Goal: Transaction & Acquisition: Purchase product/service

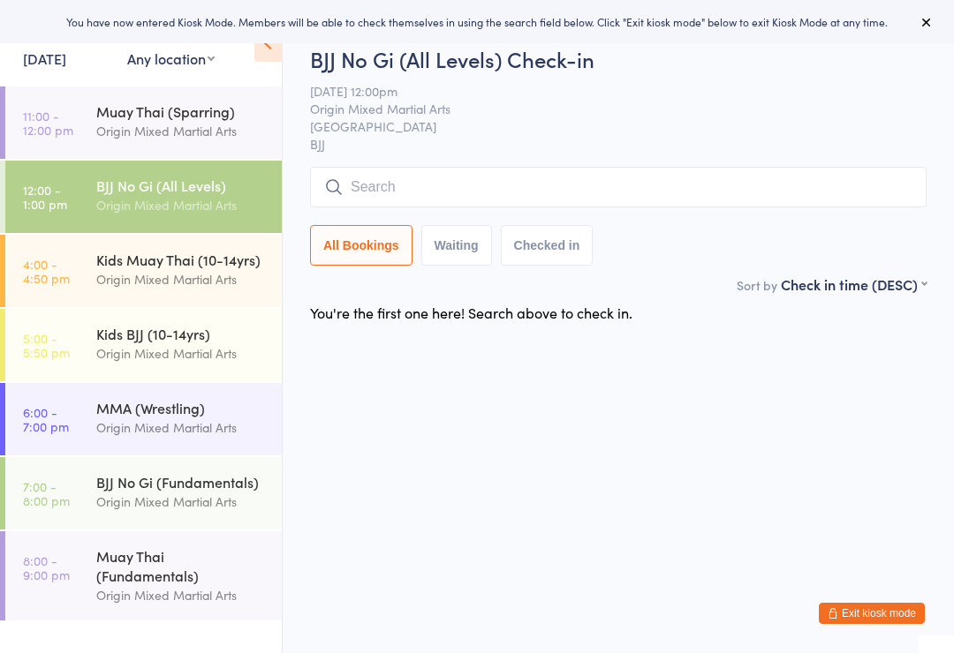
click at [772, 185] on input "search" at bounding box center [618, 187] width 616 height 41
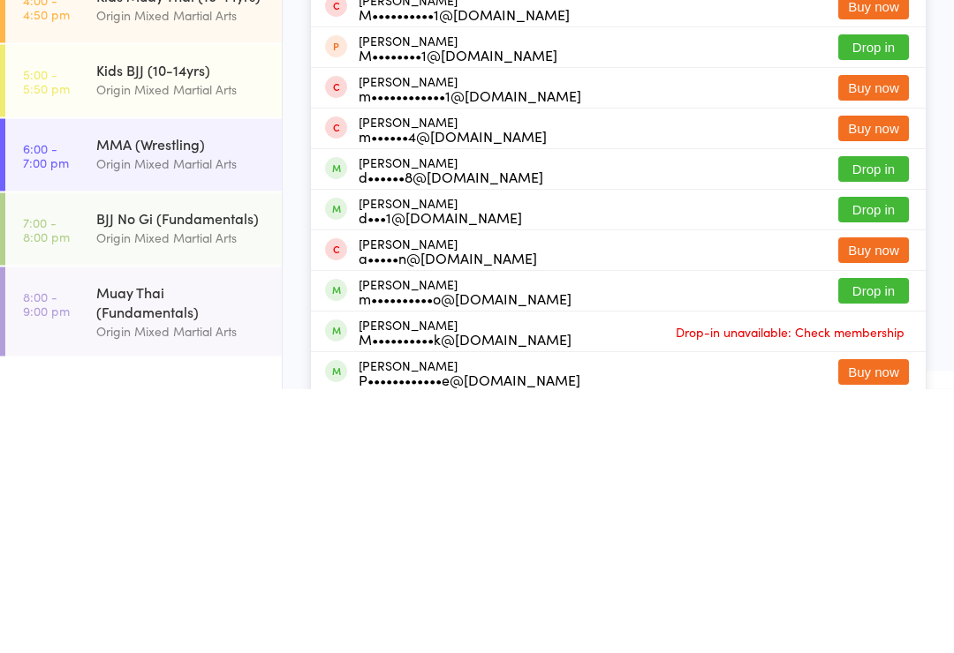
scroll to position [108, 0]
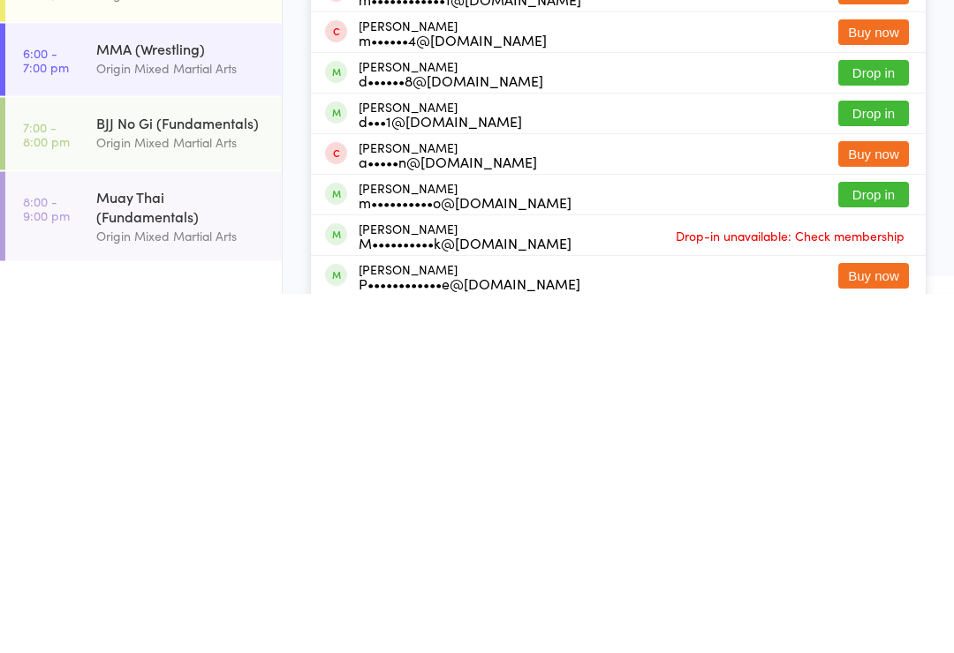
type input "Mark"
click at [885, 542] on button "Drop in" at bounding box center [873, 555] width 71 height 26
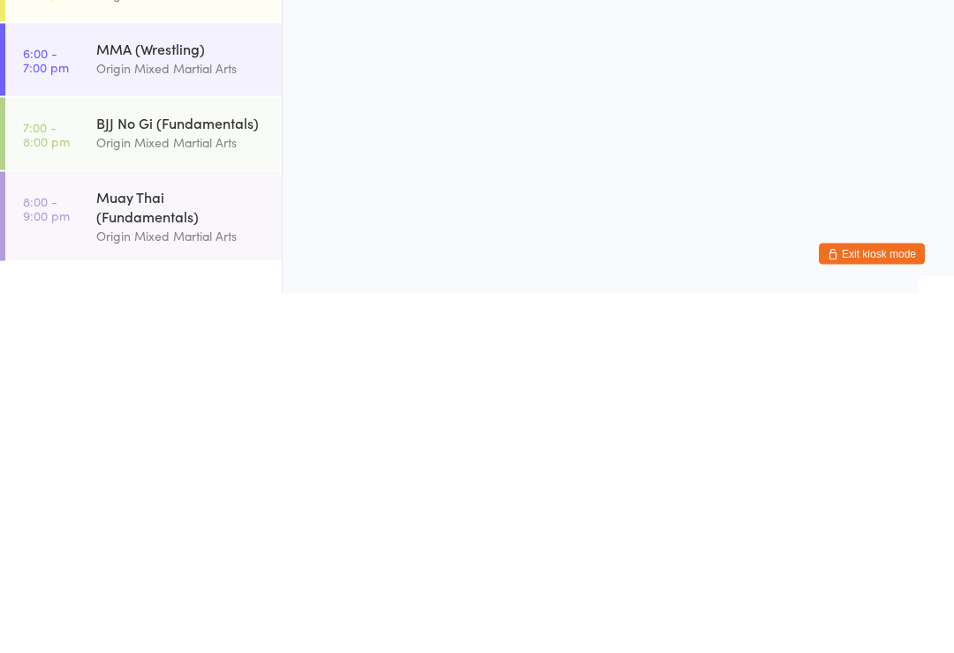
scroll to position [0, 0]
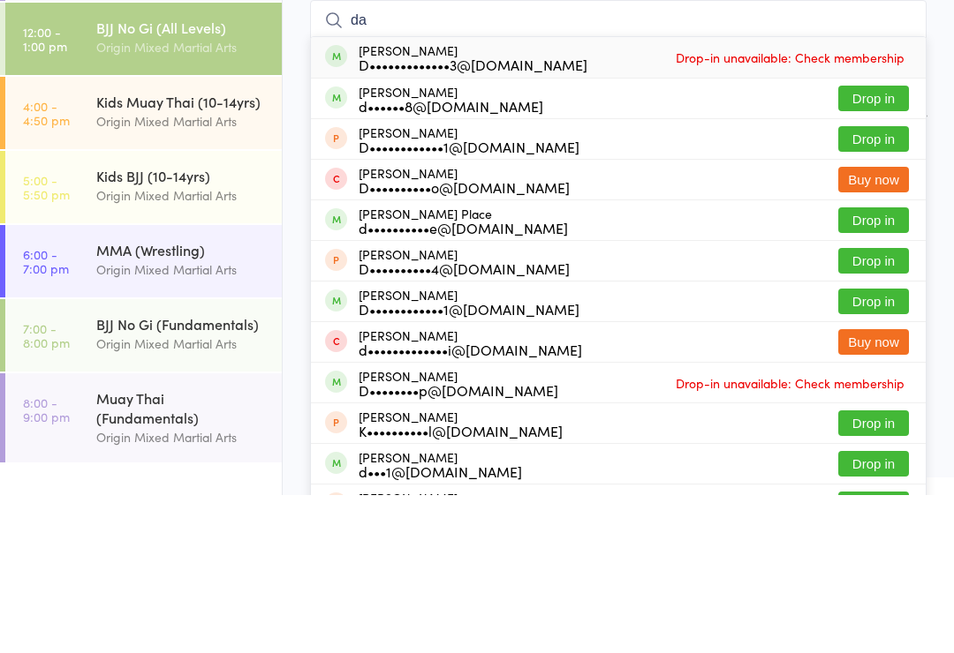
type input "d"
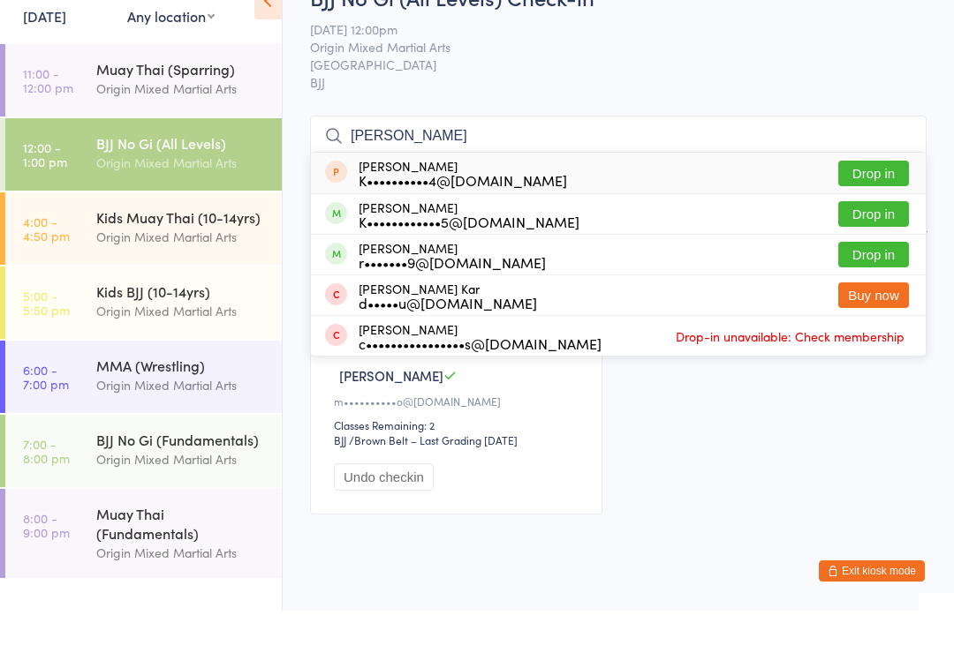
type input "[PERSON_NAME]"
click at [880, 244] on button "Drop in" at bounding box center [873, 257] width 71 height 26
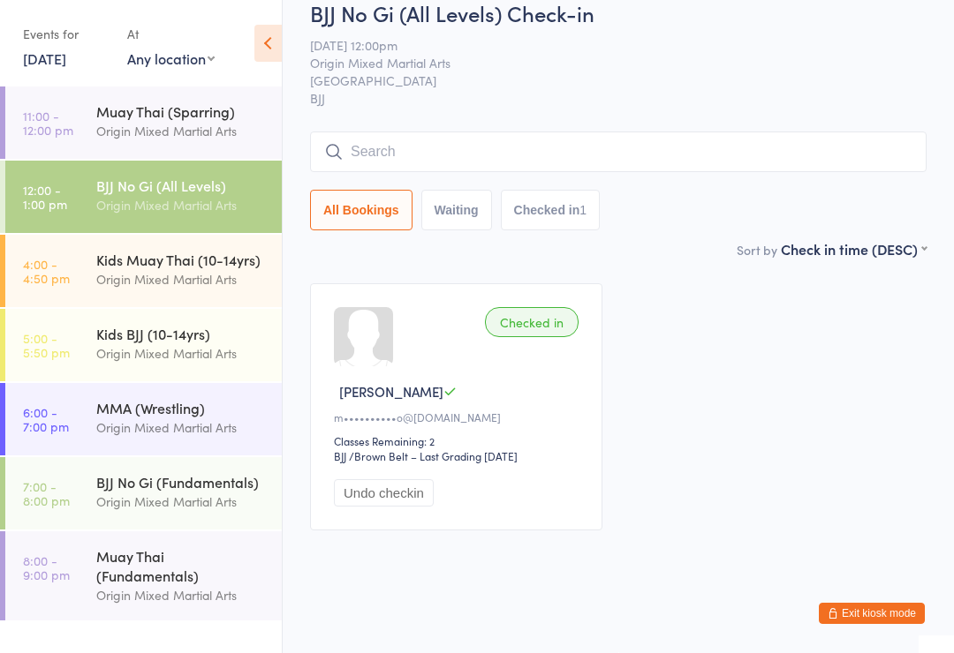
click at [725, 144] on input "search" at bounding box center [618, 152] width 616 height 41
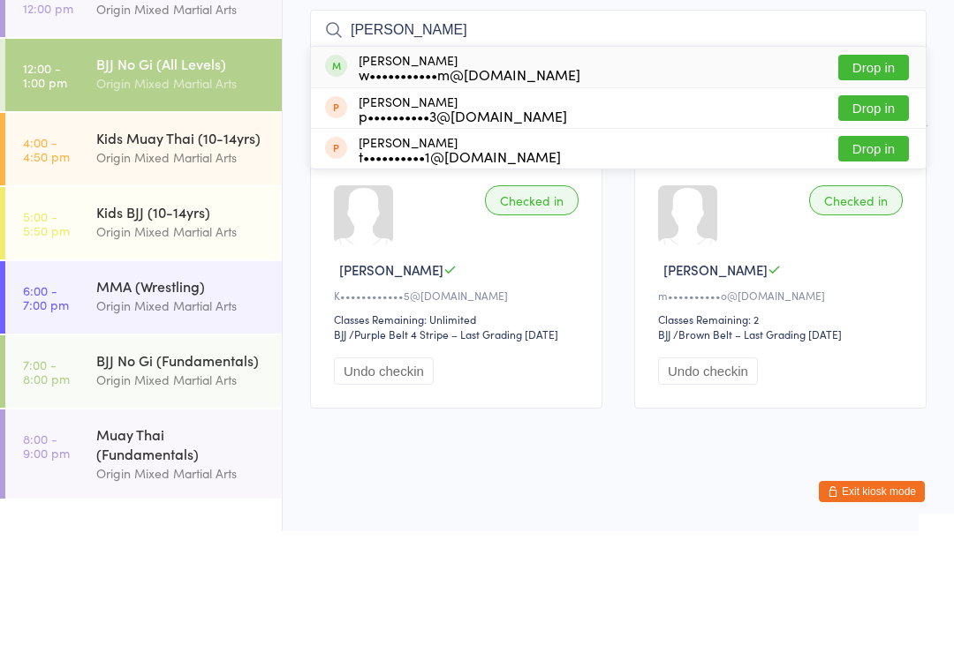
type input "[PERSON_NAME]"
click at [891, 177] on button "Drop in" at bounding box center [873, 190] width 71 height 26
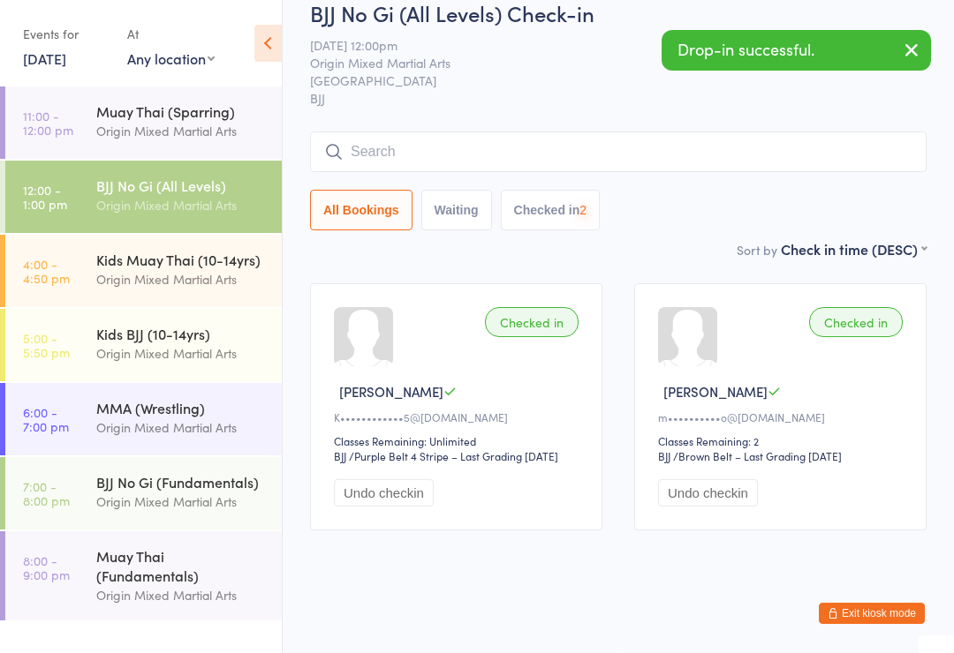
click at [626, 143] on input "search" at bounding box center [618, 152] width 616 height 41
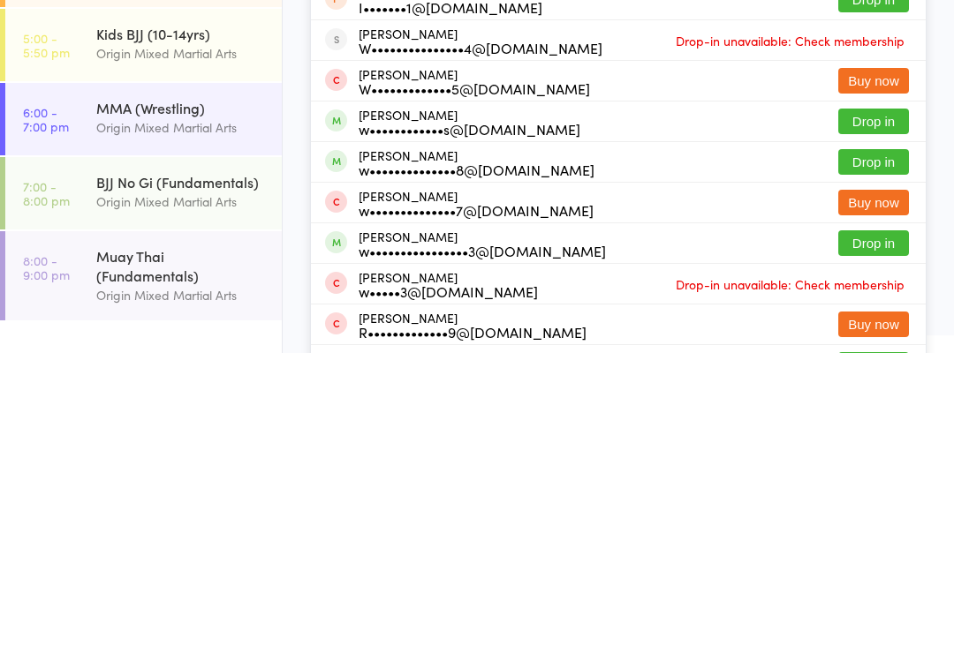
type input "Will"
click at [882, 531] on button "Drop in" at bounding box center [873, 544] width 71 height 26
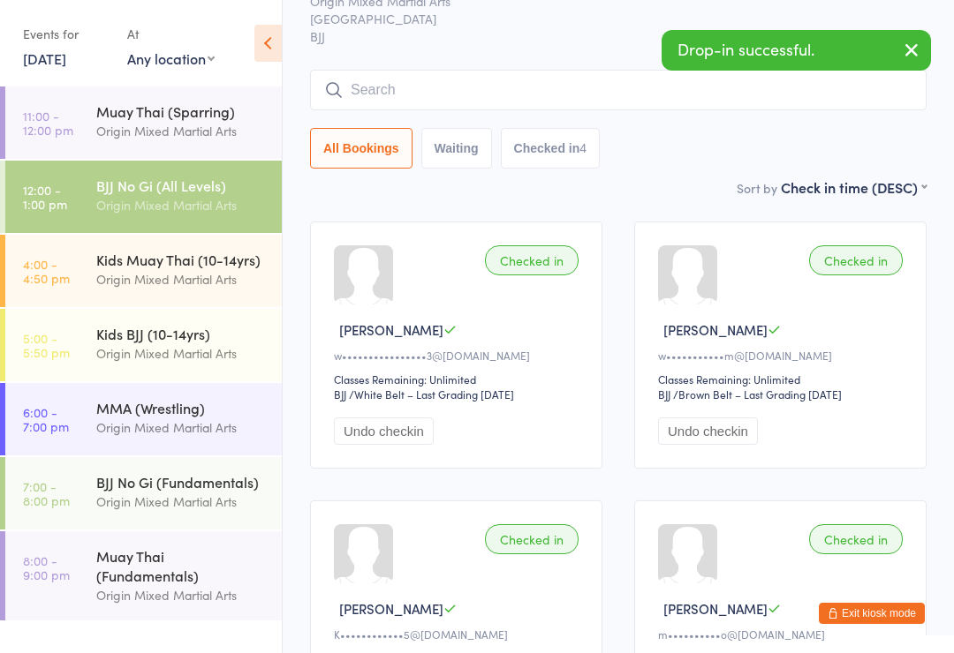
scroll to position [87, 0]
click at [587, 92] on input "search" at bounding box center [618, 92] width 616 height 41
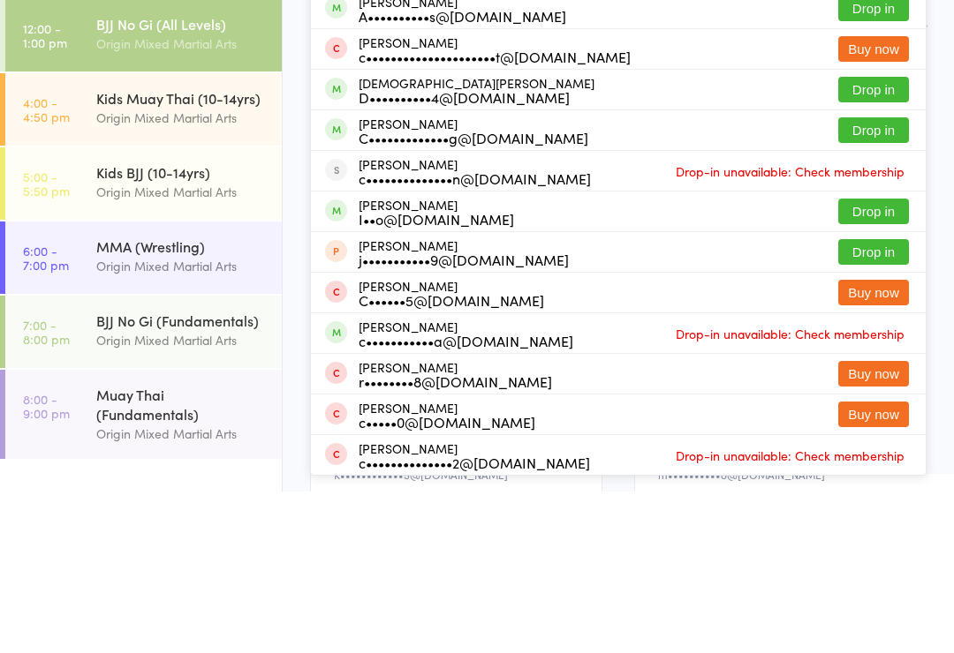
type input "[PERSON_NAME]"
click at [884, 279] on button "Drop in" at bounding box center [873, 292] width 71 height 26
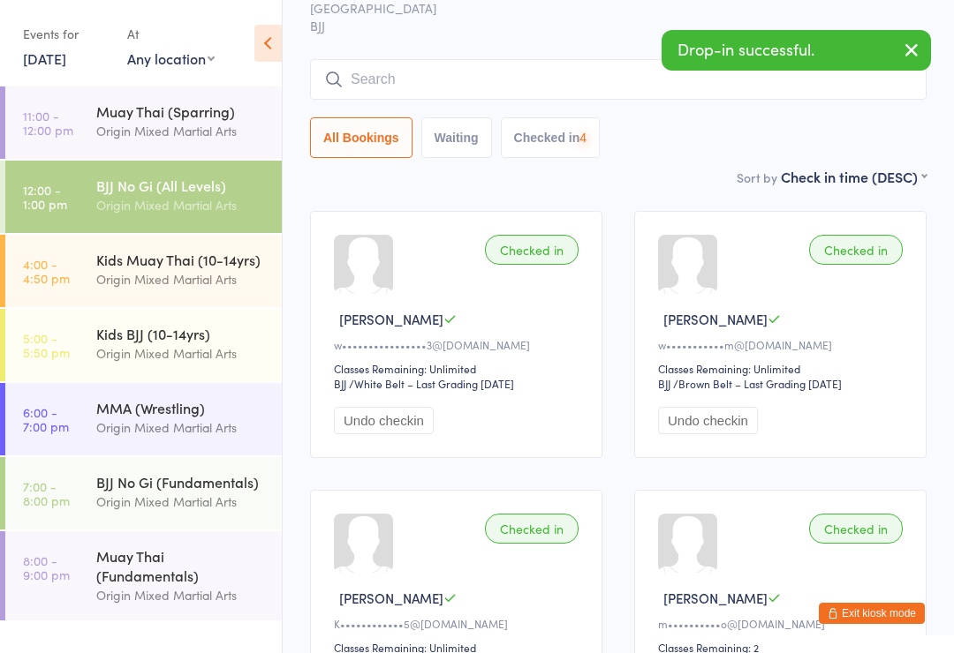
scroll to position [73, 0]
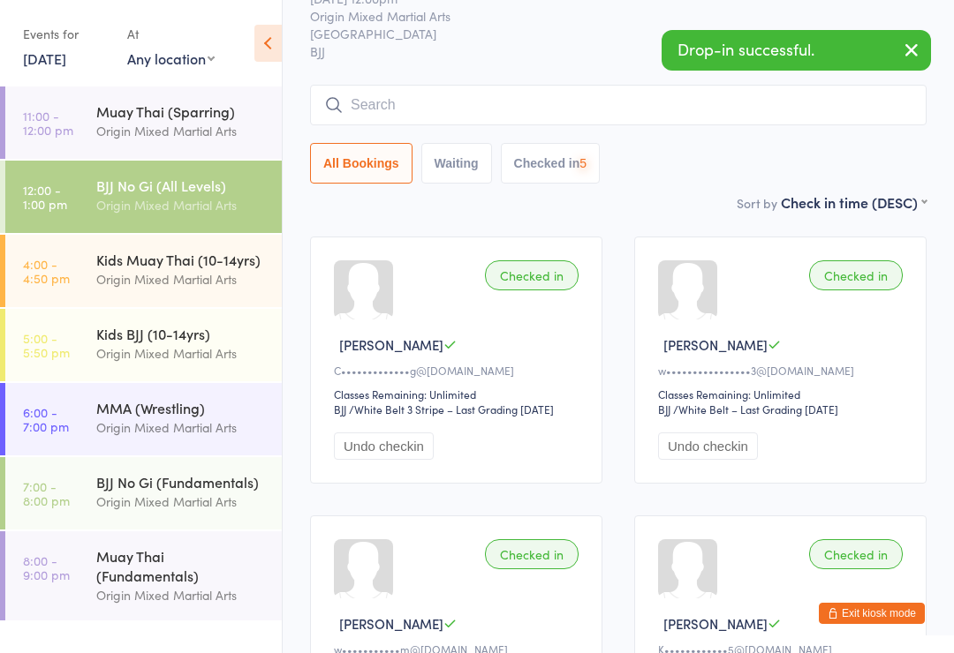
click at [687, 109] on input "search" at bounding box center [618, 105] width 616 height 41
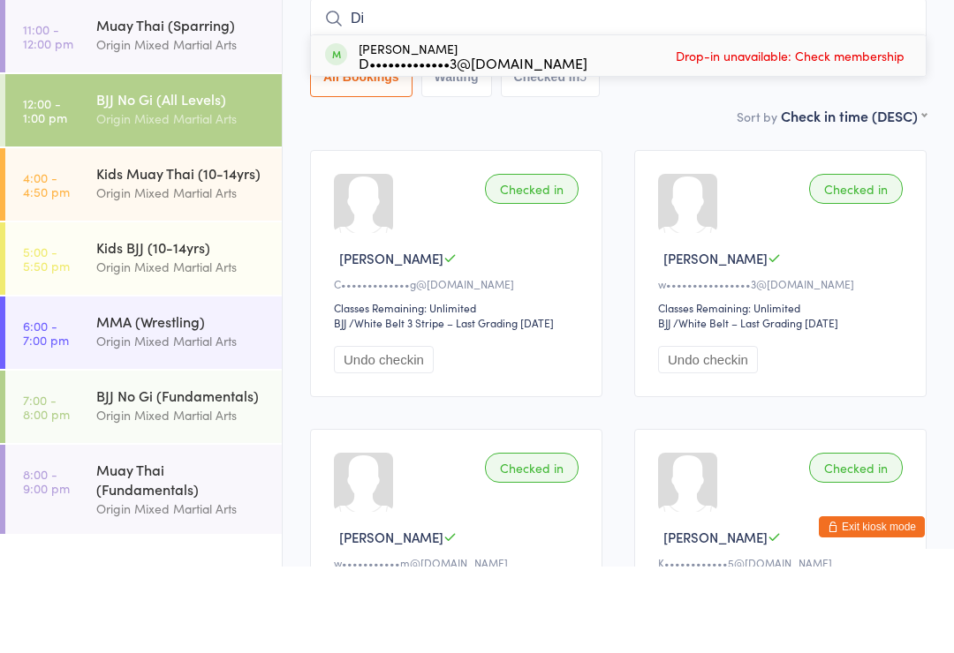
type input "D"
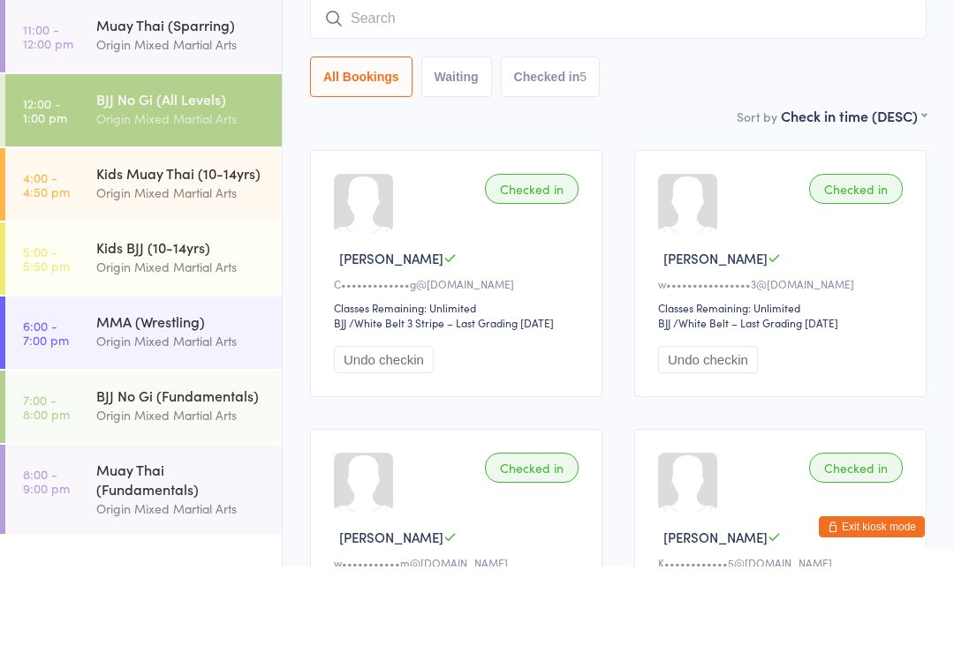
scroll to position [160, 0]
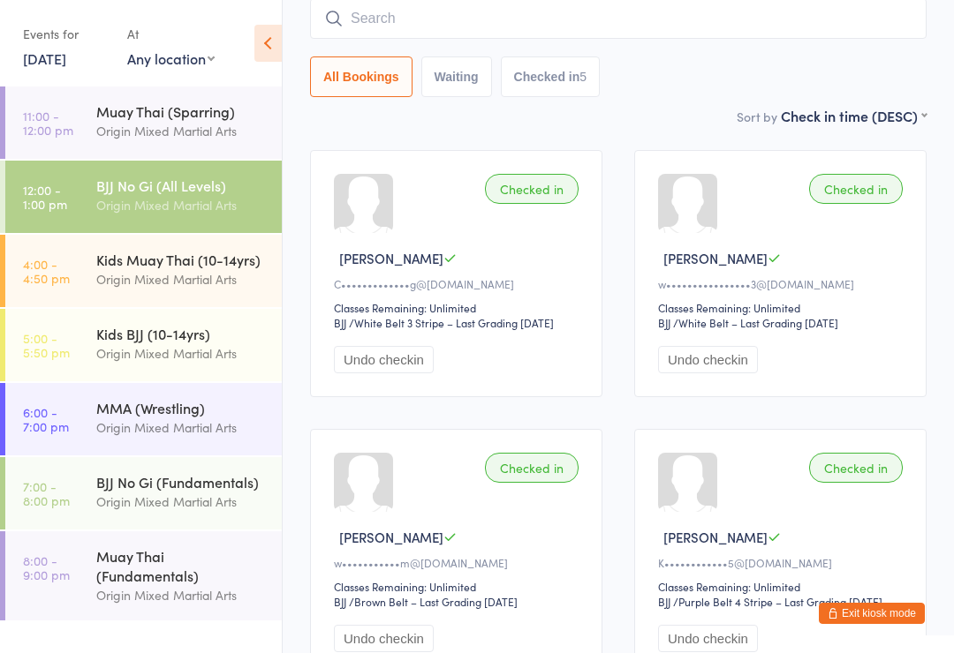
click at [34, 64] on link "[DATE]" at bounding box center [44, 58] width 43 height 19
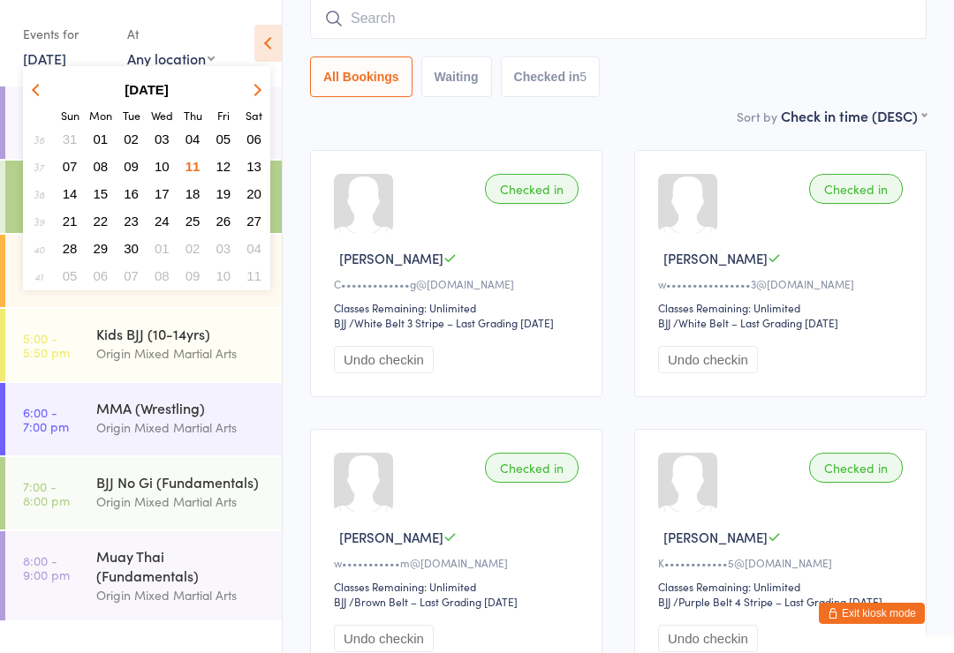
click at [135, 169] on span "09" at bounding box center [131, 166] width 15 height 15
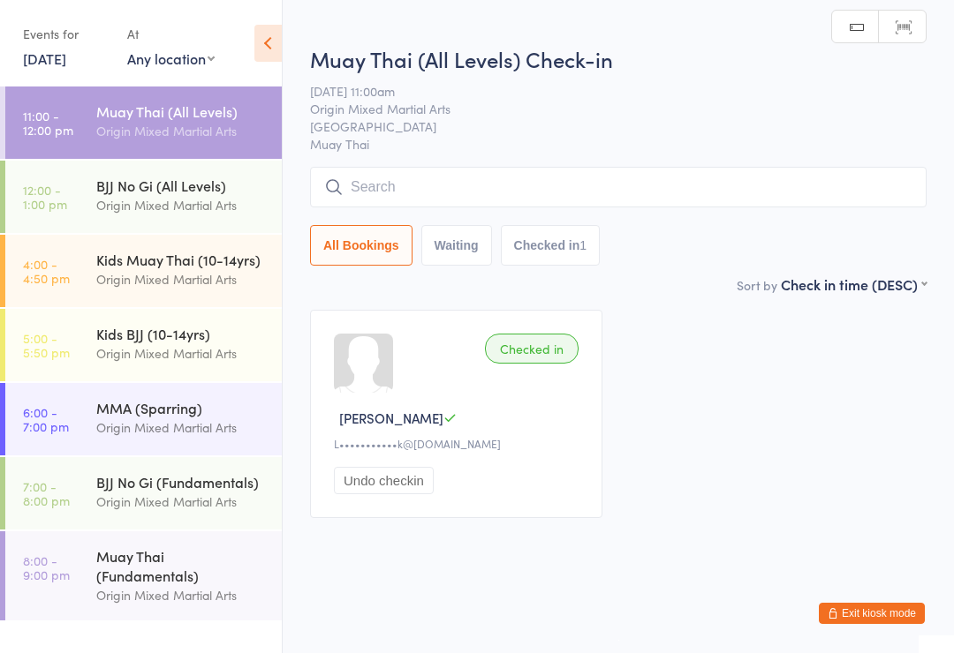
click at [103, 491] on div "BJJ No Gi (Fundamentals)" at bounding box center [181, 481] width 170 height 19
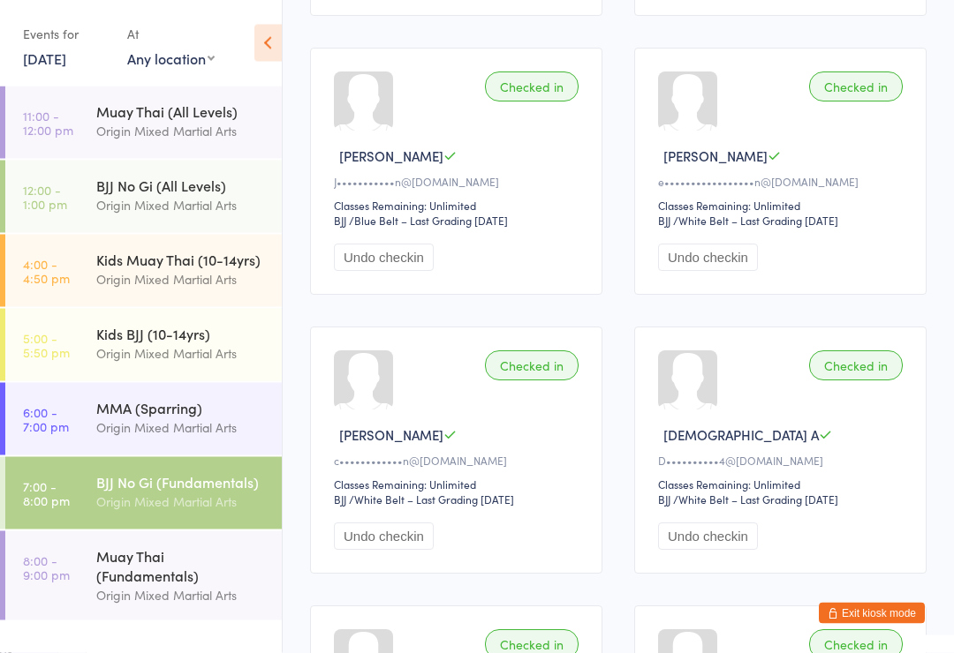
scroll to position [1379, 0]
click at [33, 67] on link "[DATE]" at bounding box center [44, 58] width 43 height 19
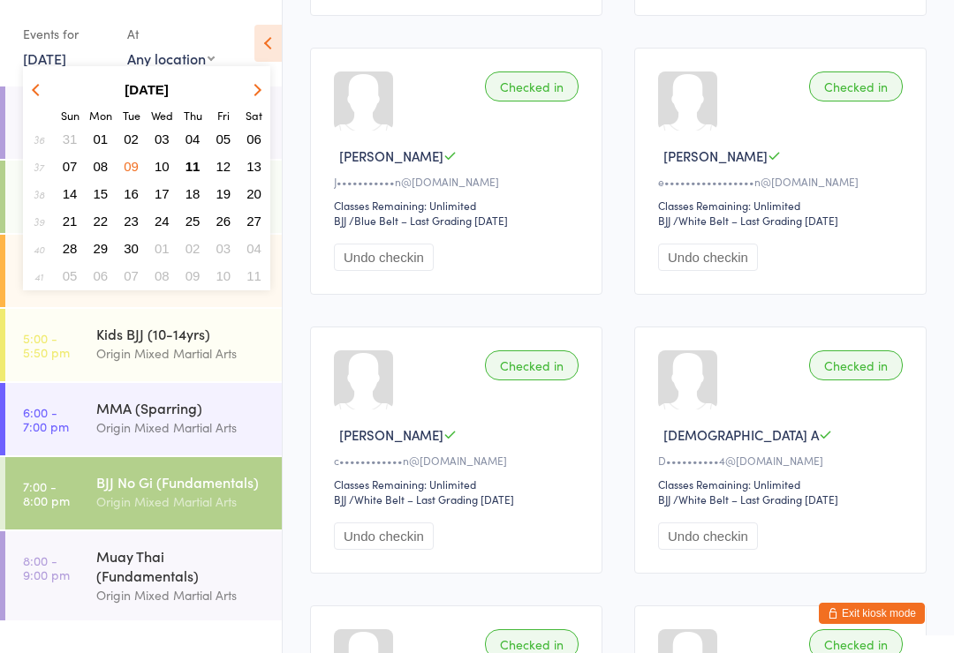
click at [197, 170] on span "11" at bounding box center [192, 166] width 15 height 15
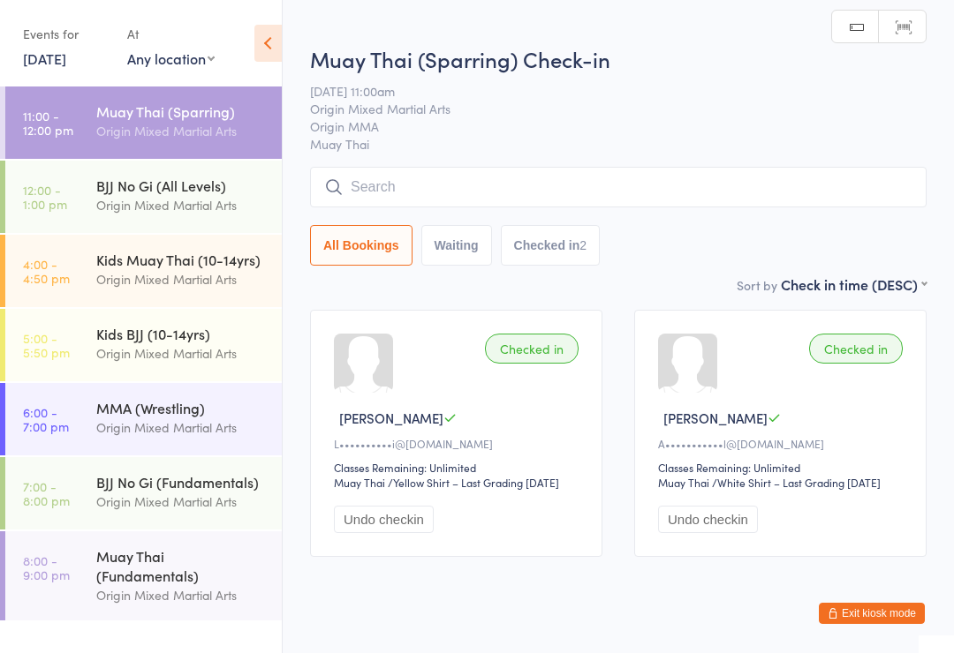
click at [112, 198] on div "Origin Mixed Martial Arts" at bounding box center [181, 205] width 170 height 20
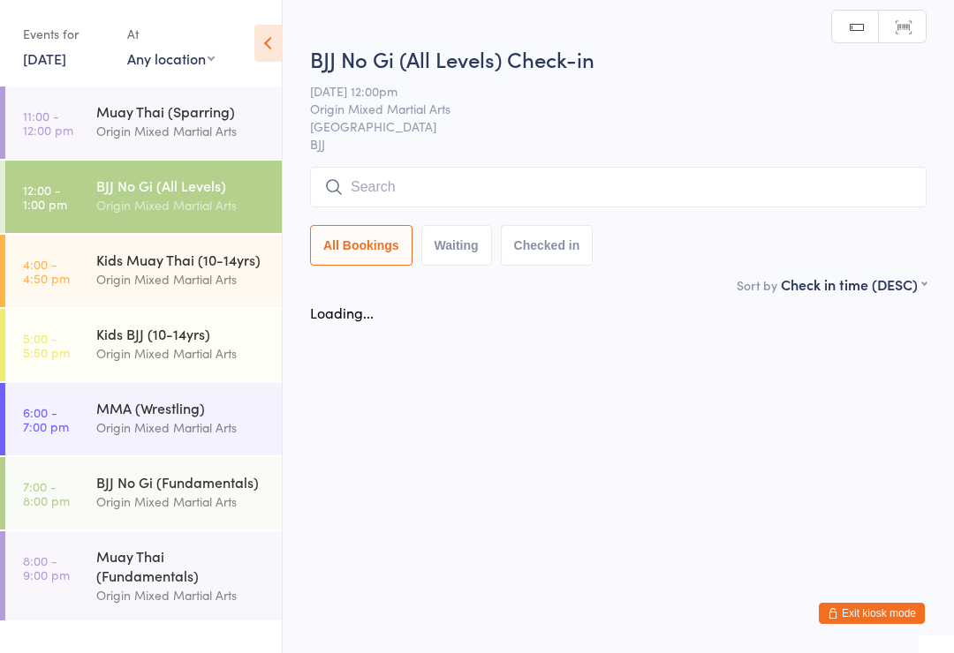
click at [593, 197] on input "search" at bounding box center [618, 187] width 616 height 41
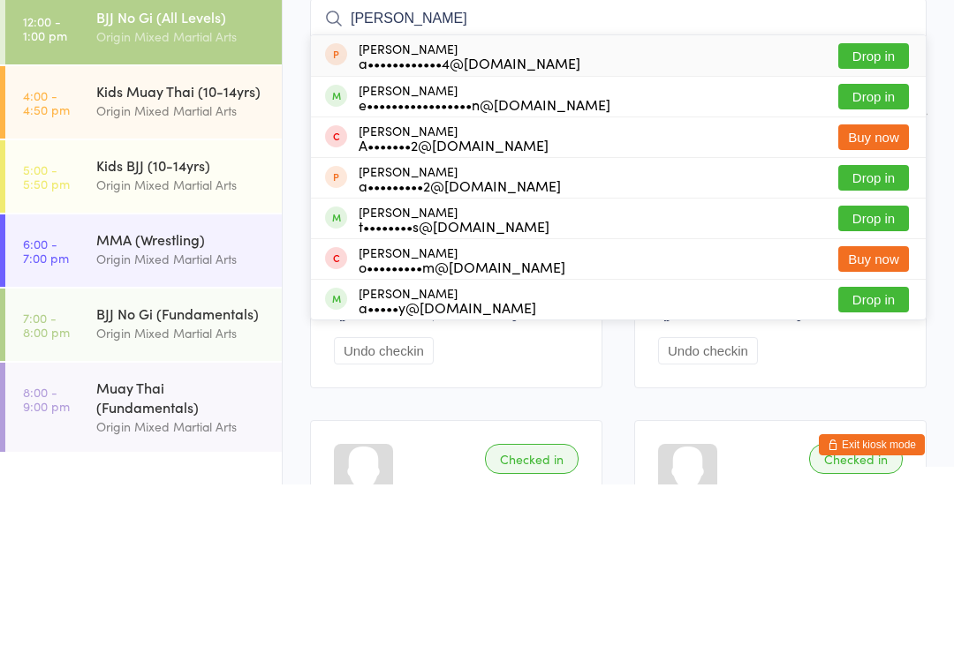
type input "[PERSON_NAME]"
click at [874, 253] on button "Drop in" at bounding box center [873, 266] width 71 height 26
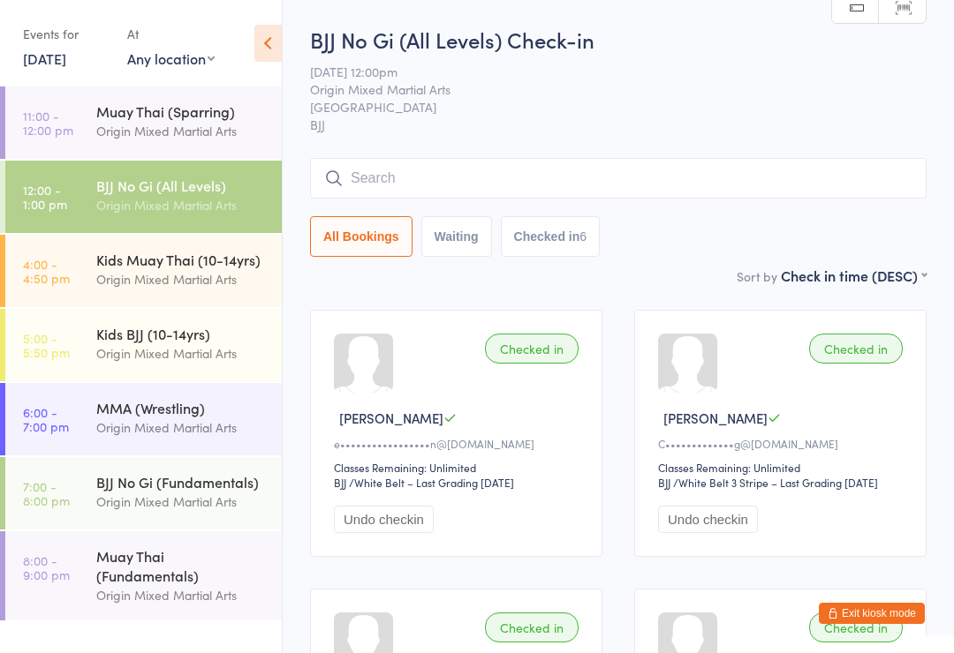
click at [850, 194] on input "search" at bounding box center [618, 178] width 616 height 41
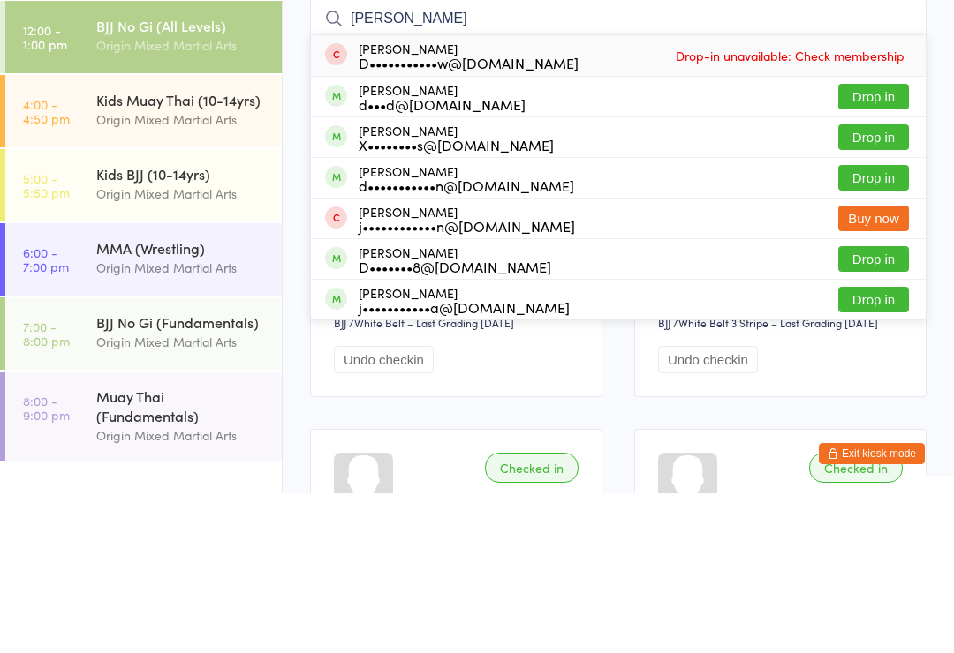
type input "[PERSON_NAME]"
click at [881, 284] on button "Drop in" at bounding box center [873, 297] width 71 height 26
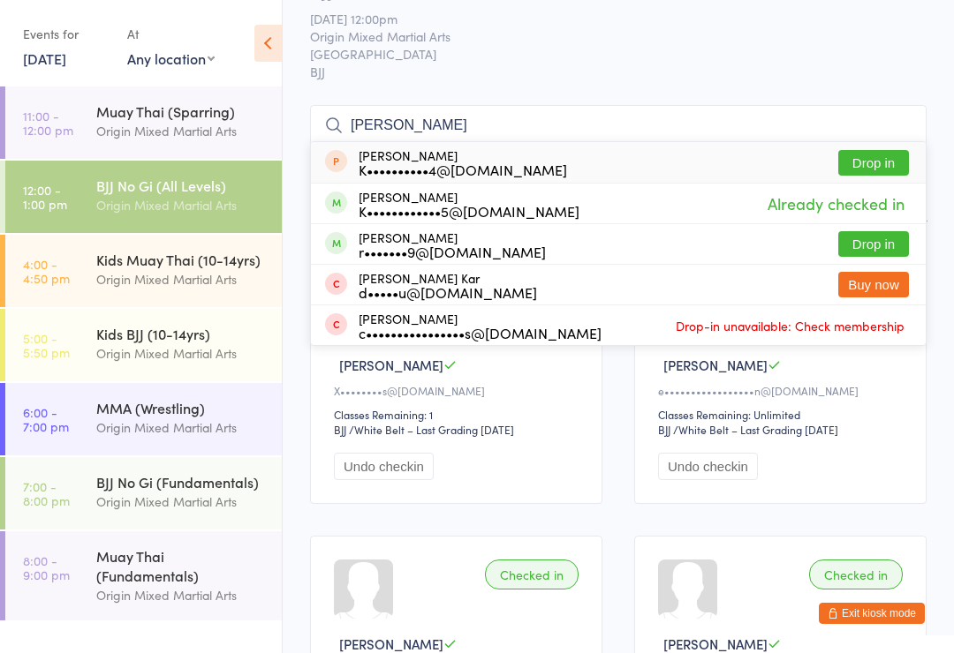
scroll to position [51, 0]
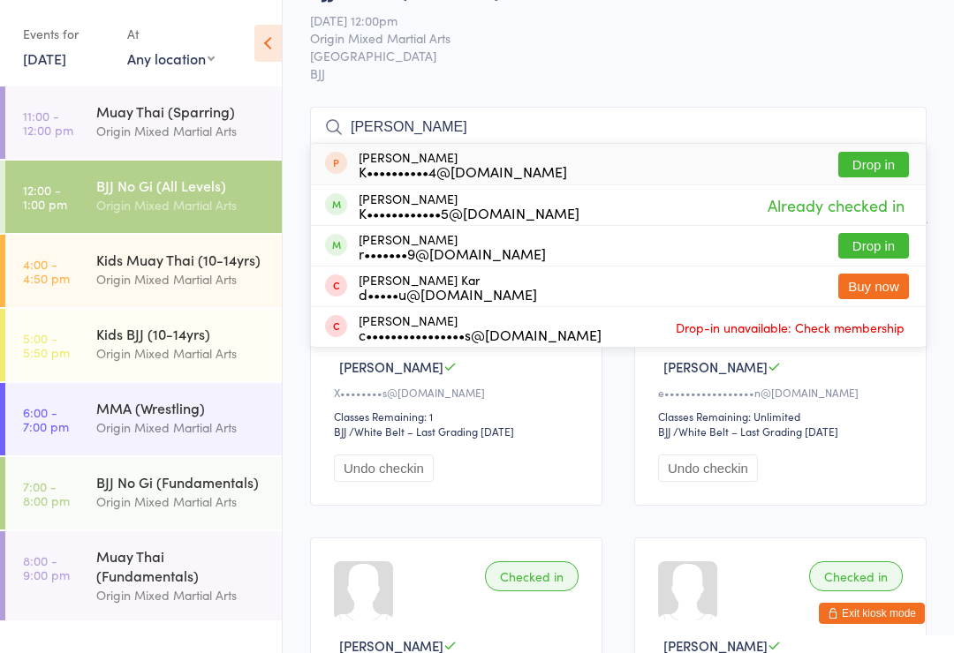
click at [649, 128] on input "[PERSON_NAME]" at bounding box center [618, 127] width 616 height 41
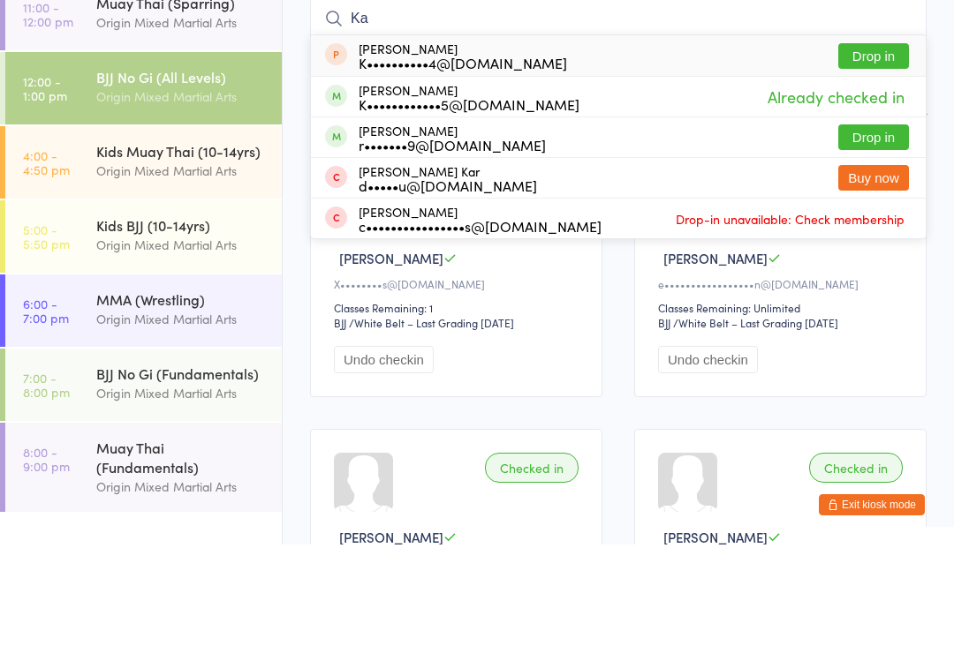
type input "K"
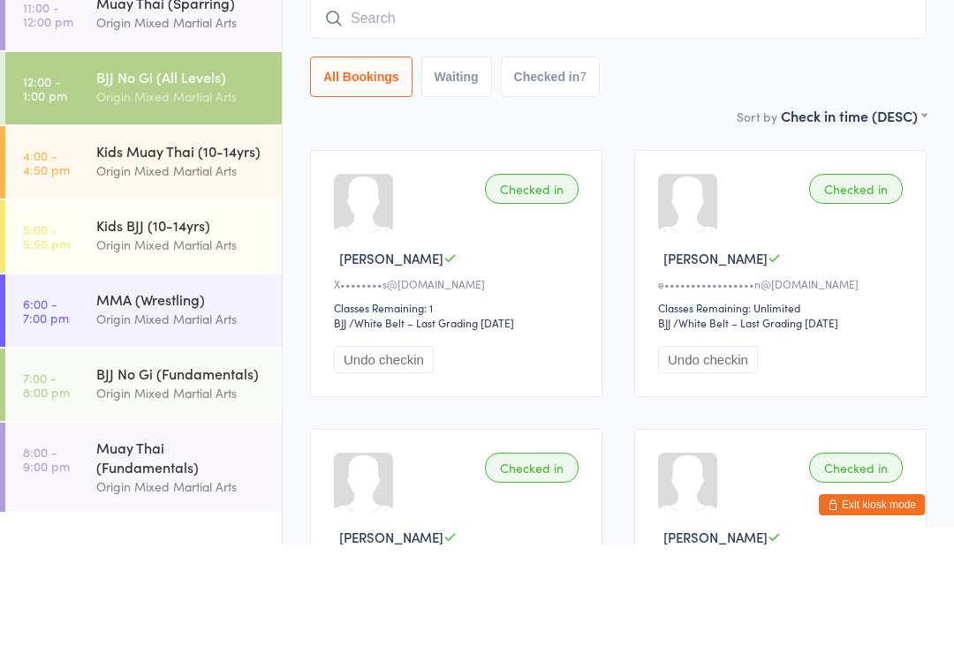
scroll to position [160, 0]
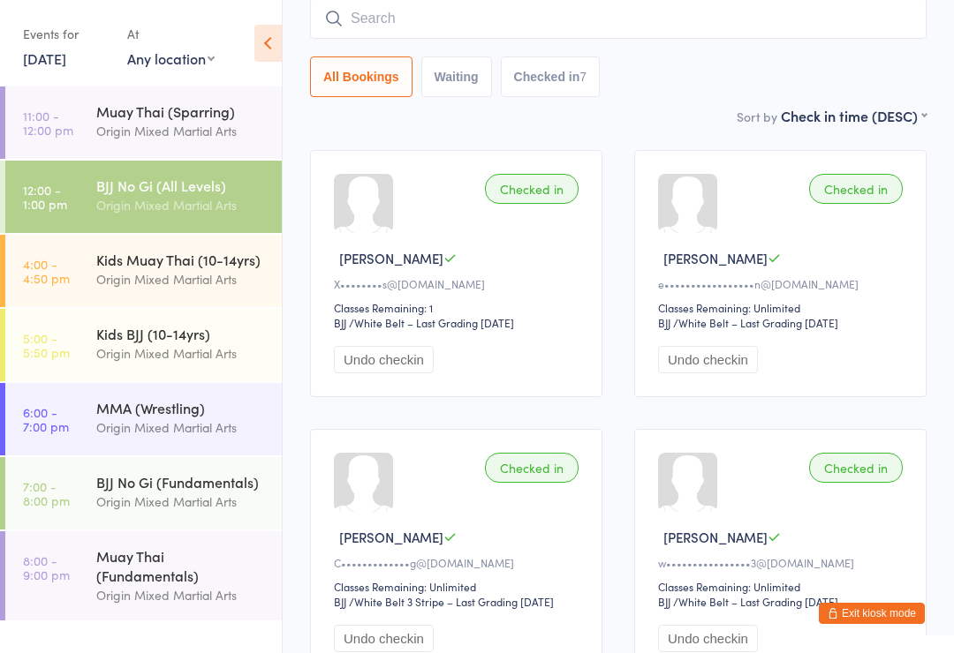
click at [862, 616] on button "Exit kiosk mode" at bounding box center [872, 613] width 106 height 21
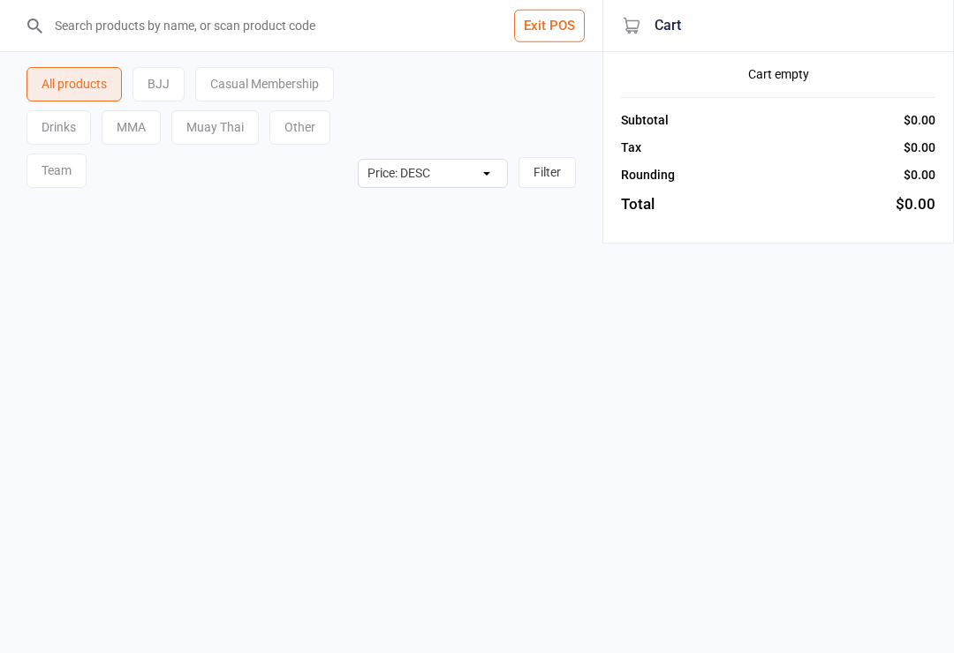
select select "price-desc"
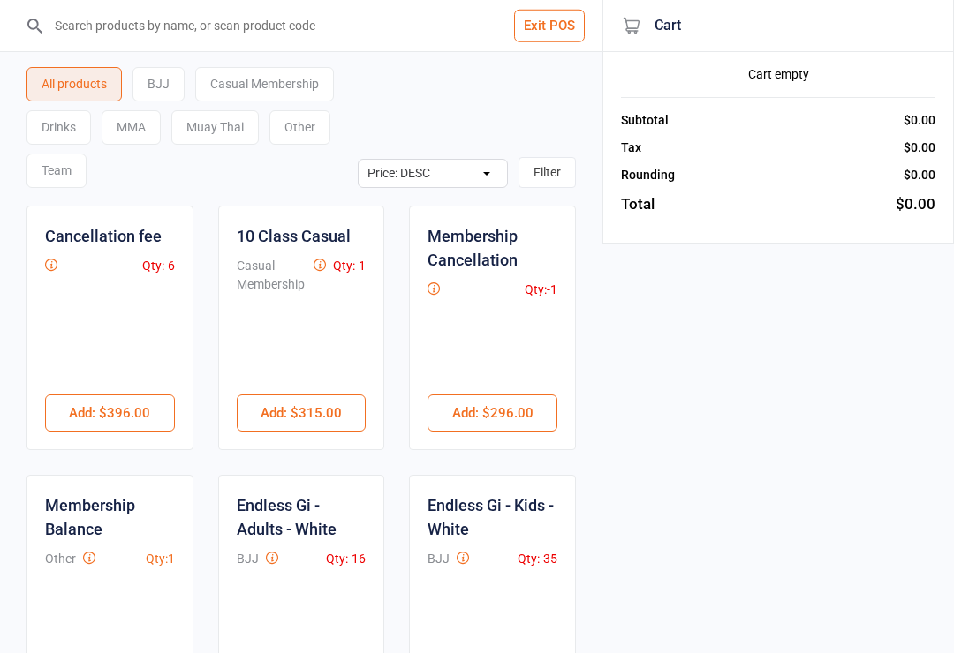
click at [72, 127] on div "Drinks" at bounding box center [58, 127] width 64 height 34
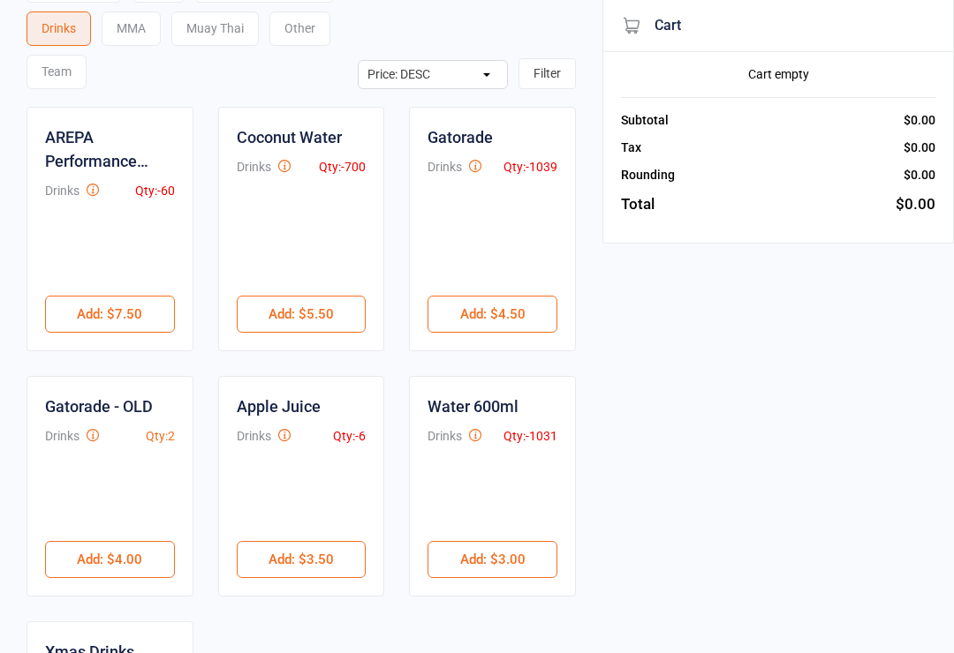
click at [521, 550] on button "Add : $3.00" at bounding box center [492, 560] width 130 height 37
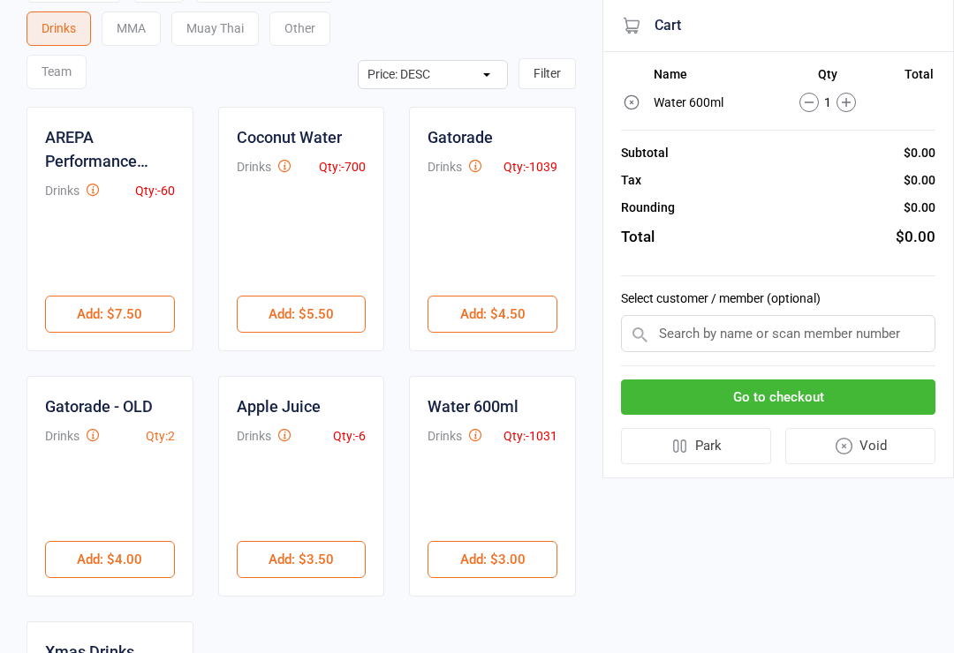
scroll to position [99, 0]
click at [843, 385] on button "Go to checkout" at bounding box center [778, 398] width 314 height 36
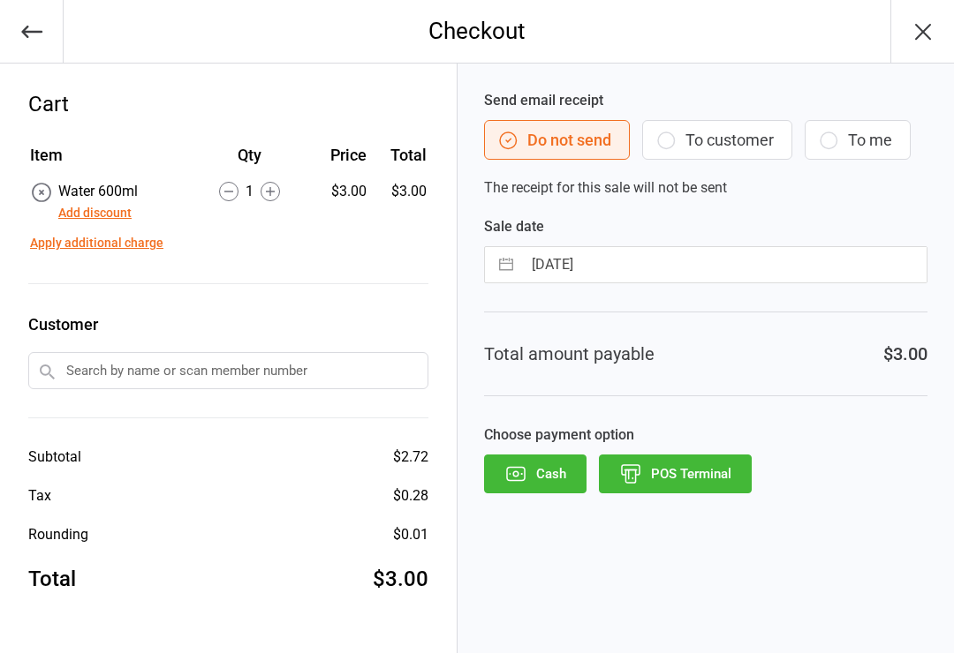
click at [702, 468] on button "POS Terminal" at bounding box center [675, 474] width 153 height 39
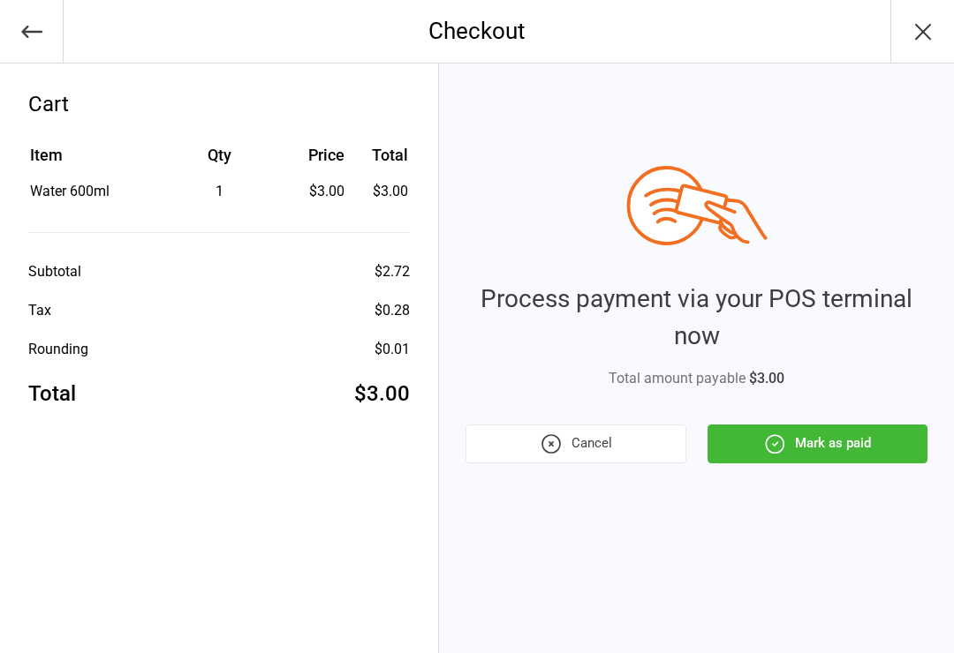
click at [702, 468] on div "Process payment via your POS terminal now Total amount payable $3.00 Cancel Mar…" at bounding box center [696, 359] width 515 height 590
click at [621, 425] on button "Cancel" at bounding box center [575, 444] width 220 height 39
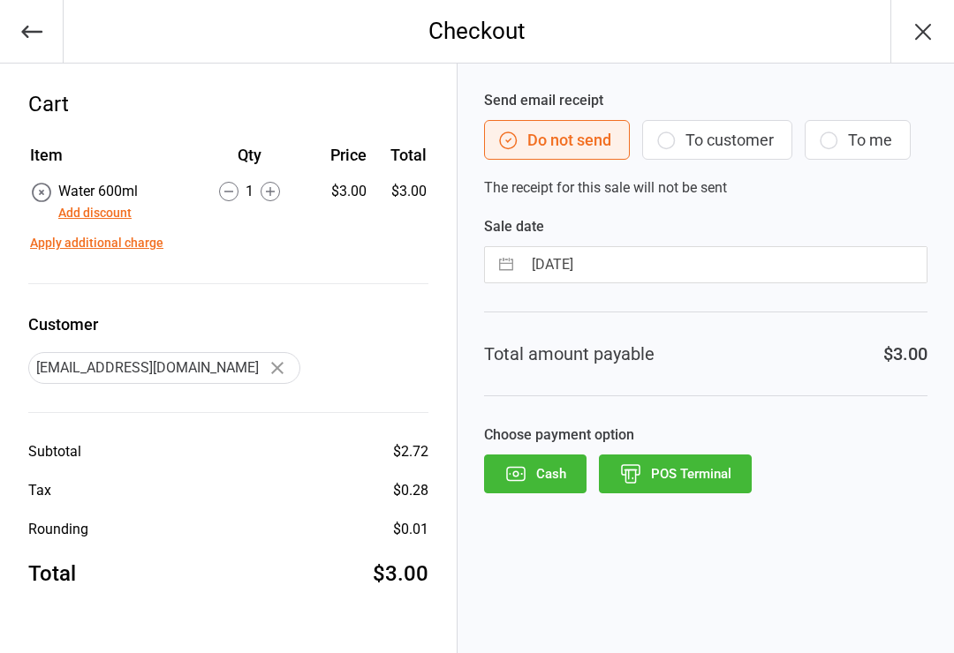
click at [543, 474] on button "Cash" at bounding box center [535, 474] width 102 height 39
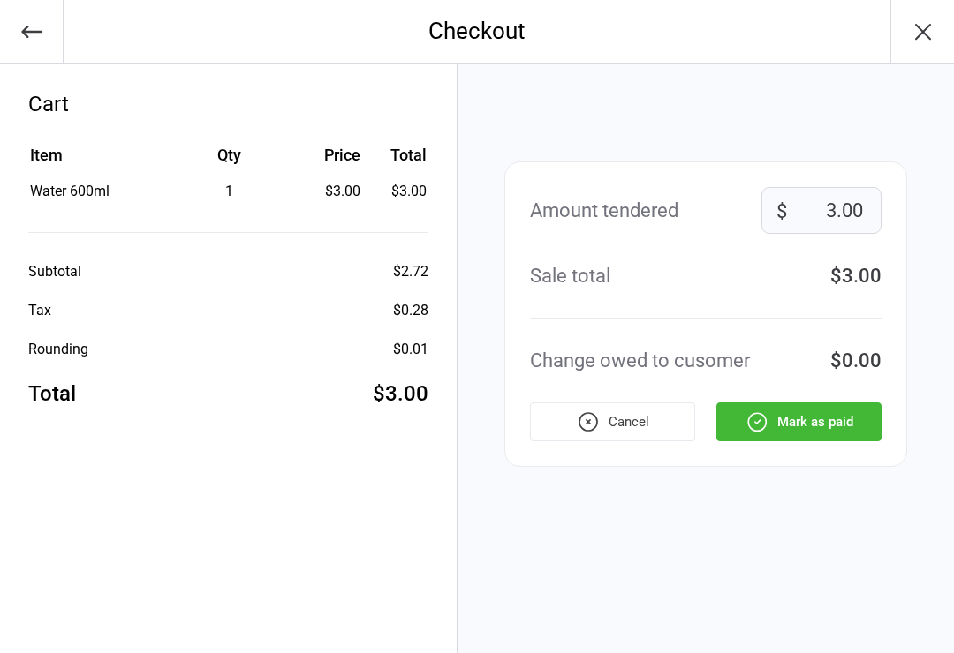
click at [822, 417] on button "Mark as paid" at bounding box center [798, 422] width 165 height 39
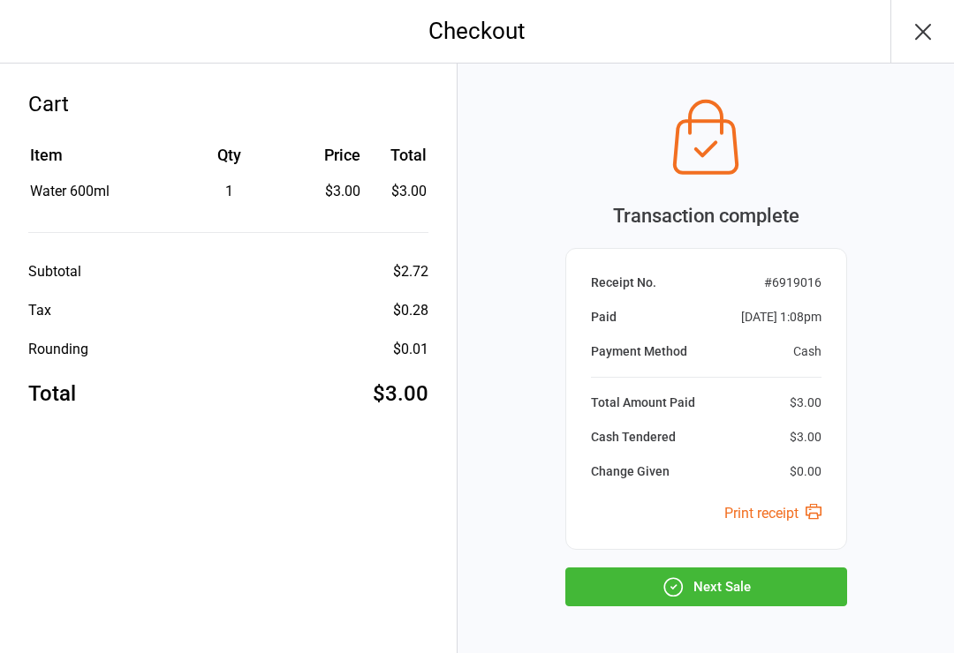
click at [756, 604] on button "Next Sale" at bounding box center [706, 587] width 282 height 39
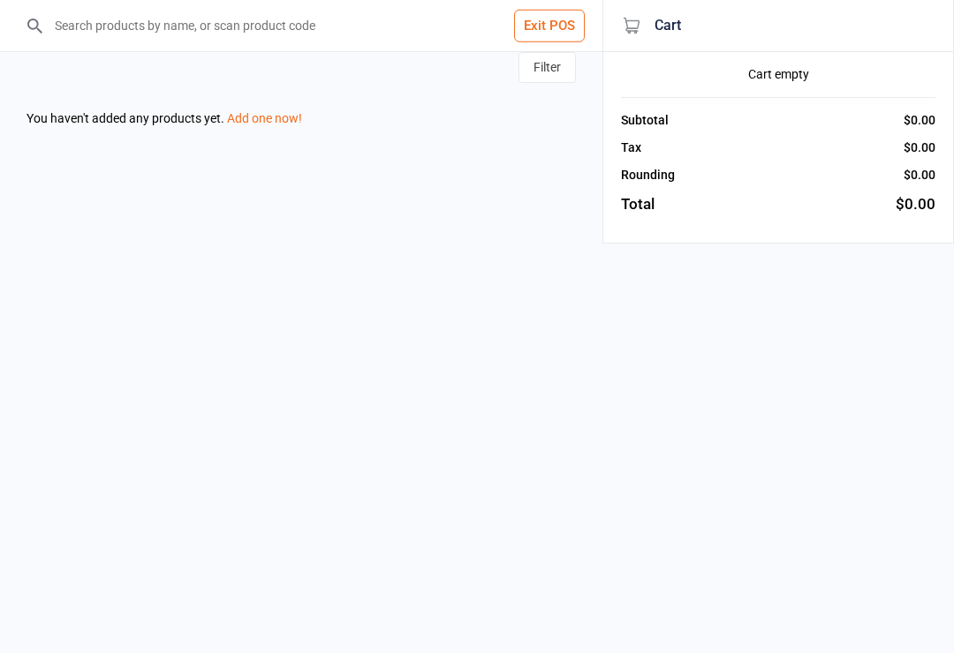
select select "price-desc"
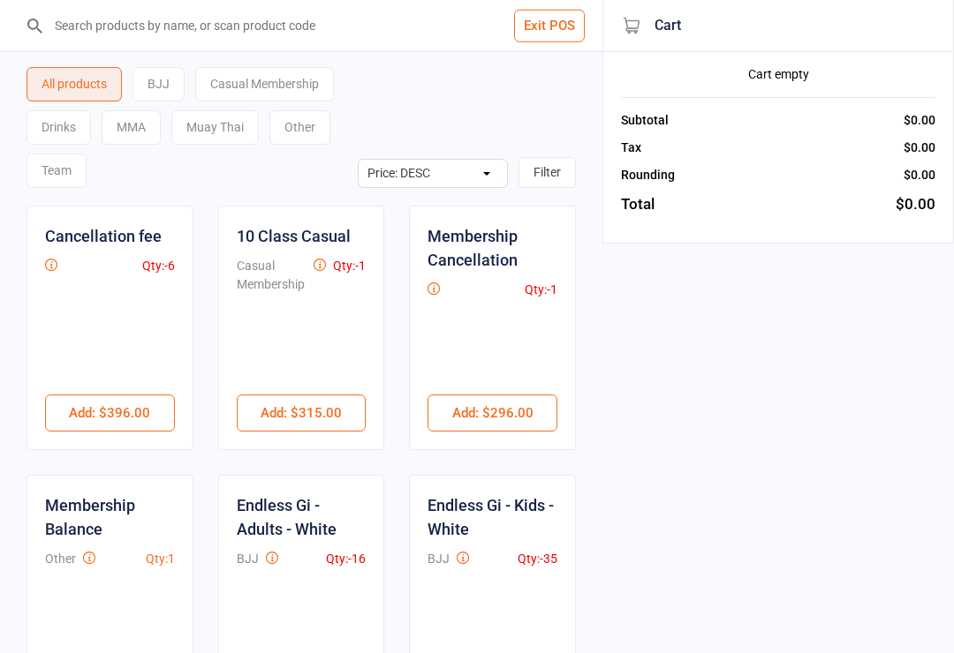
click at [572, 11] on button "Exit POS" at bounding box center [549, 26] width 71 height 33
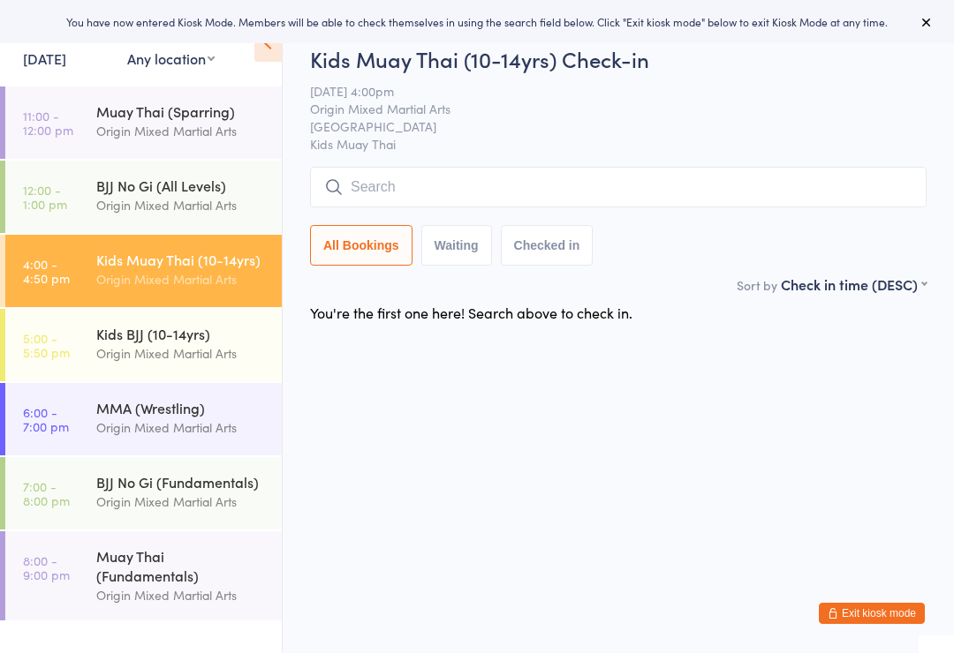
click at [222, 180] on div "BJJ No Gi (All Levels)" at bounding box center [181, 185] width 170 height 19
